Goal: Find specific page/section: Find specific page/section

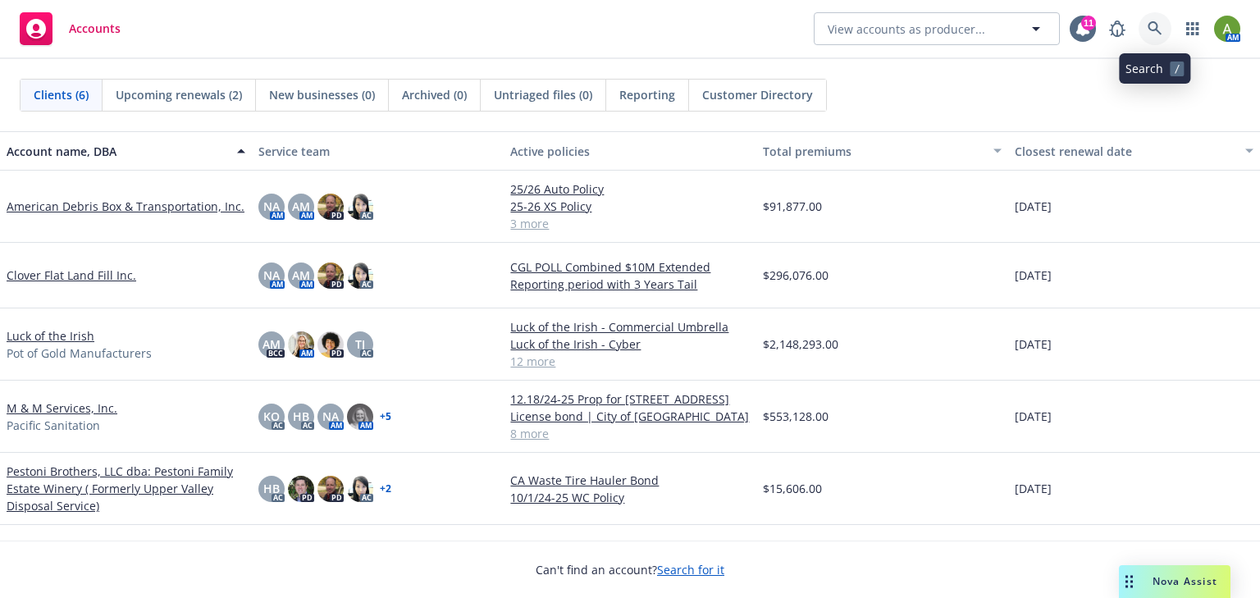
click at [1147, 30] on icon at bounding box center [1154, 28] width 15 height 15
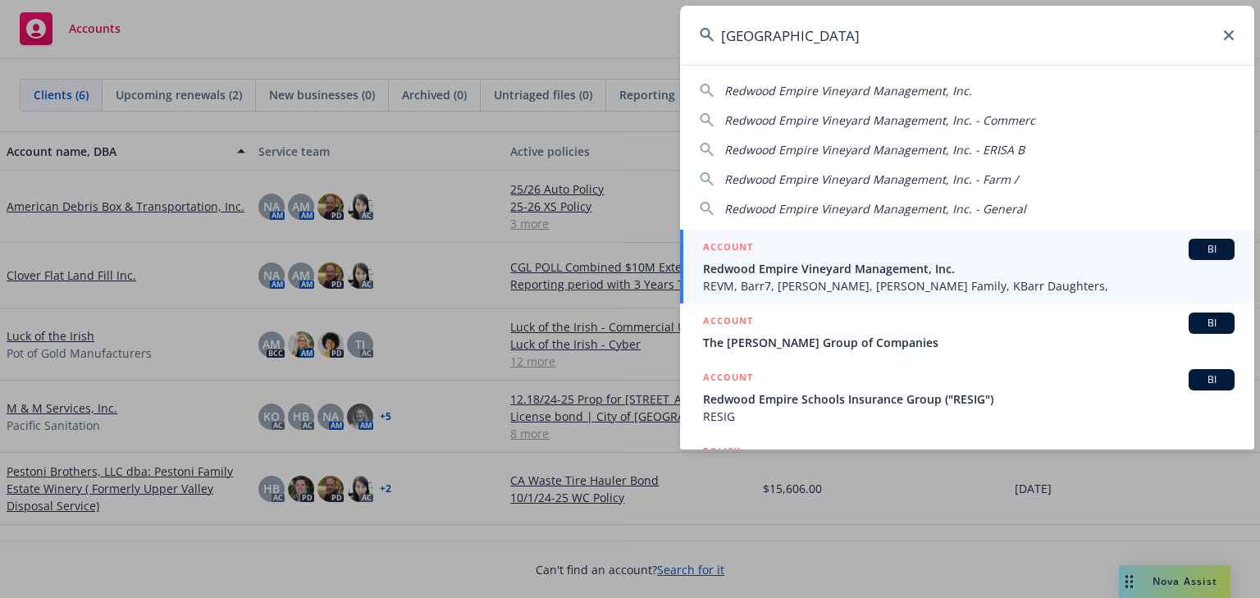
type input "[GEOGRAPHIC_DATA]"
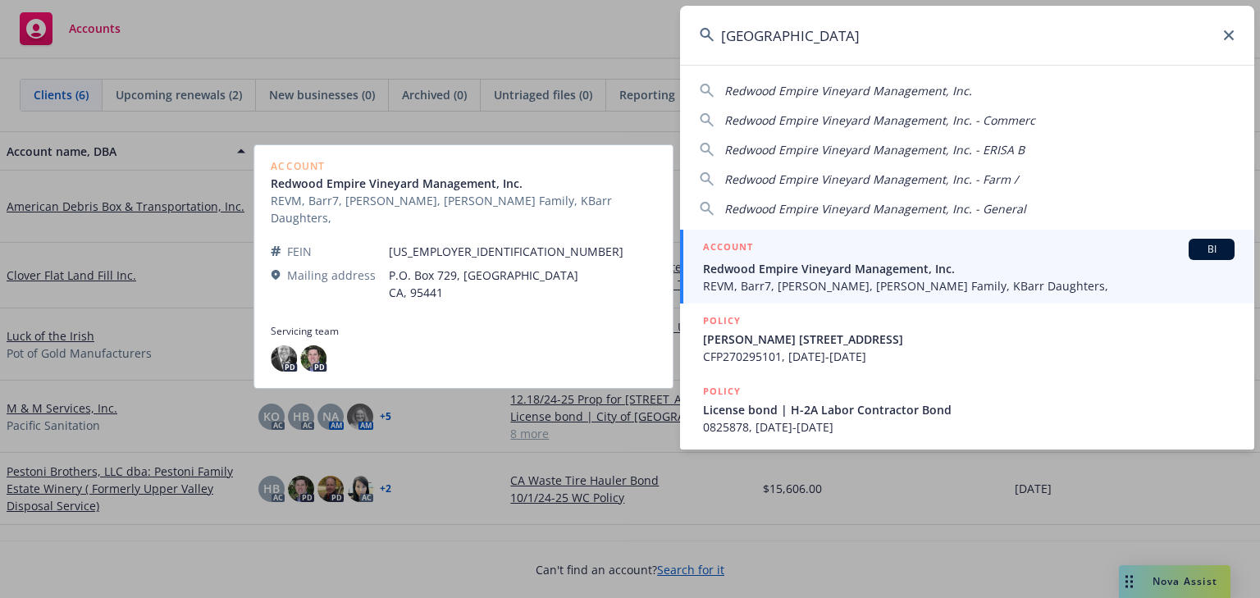
click at [836, 281] on span "REVM, Barr7, [PERSON_NAME], [PERSON_NAME] Family, KBarr Daughters," at bounding box center [968, 285] width 531 height 17
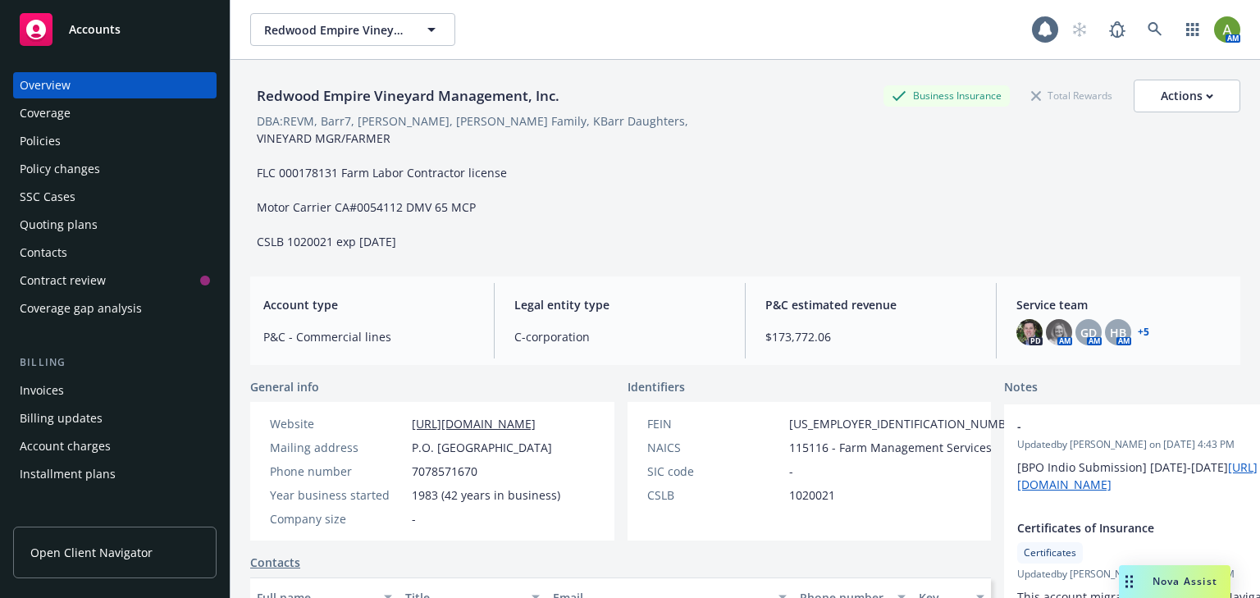
click at [63, 147] on div "Policies" at bounding box center [115, 141] width 190 height 26
